Goal: Transaction & Acquisition: Purchase product/service

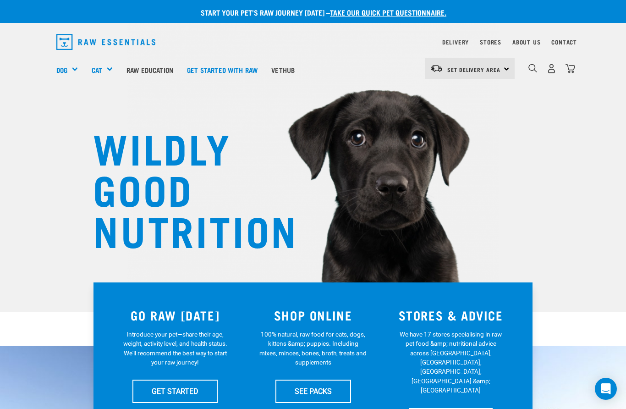
click at [321, 391] on link "SEE PACKS" at bounding box center [314, 391] width 76 height 23
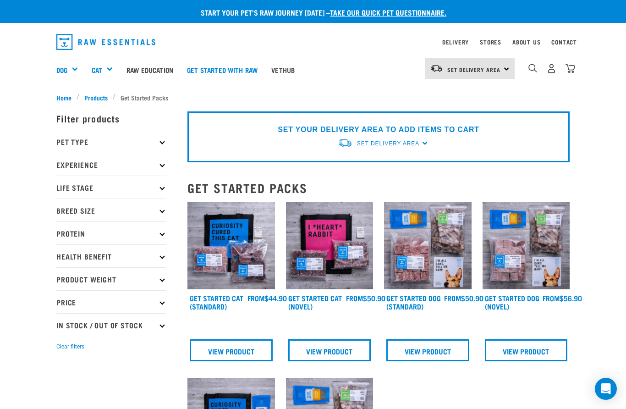
click at [0, 0] on div "Shop All Cat" at bounding box center [0, 0] width 0 height 0
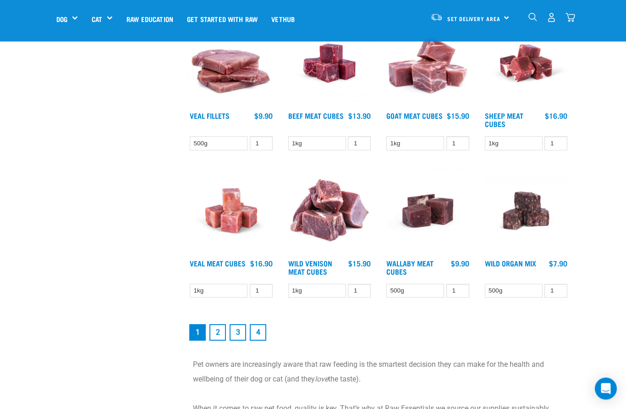
scroll to position [1064, 0]
click at [219, 341] on link "2" at bounding box center [218, 332] width 17 height 17
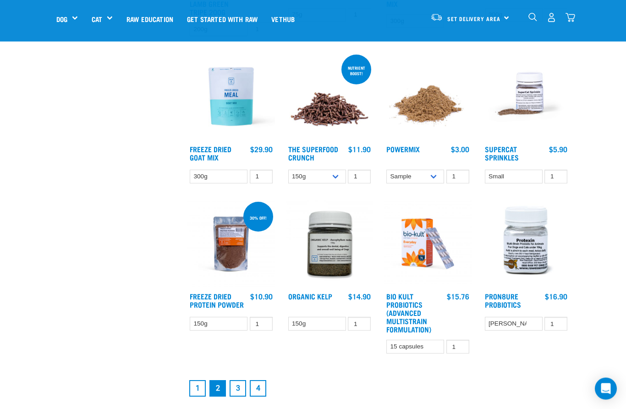
scroll to position [1001, 0]
click at [235, 389] on link "3" at bounding box center [238, 388] width 17 height 17
